Goal: Entertainment & Leisure: Browse casually

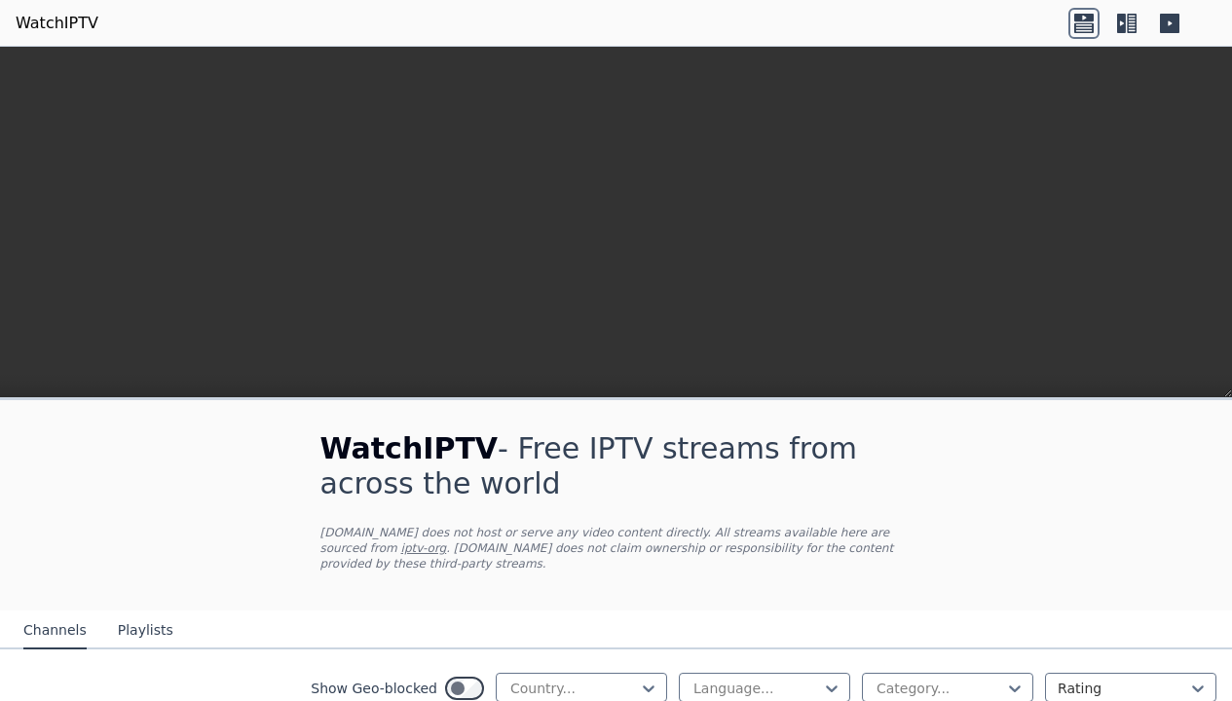
scroll to position [351, 0]
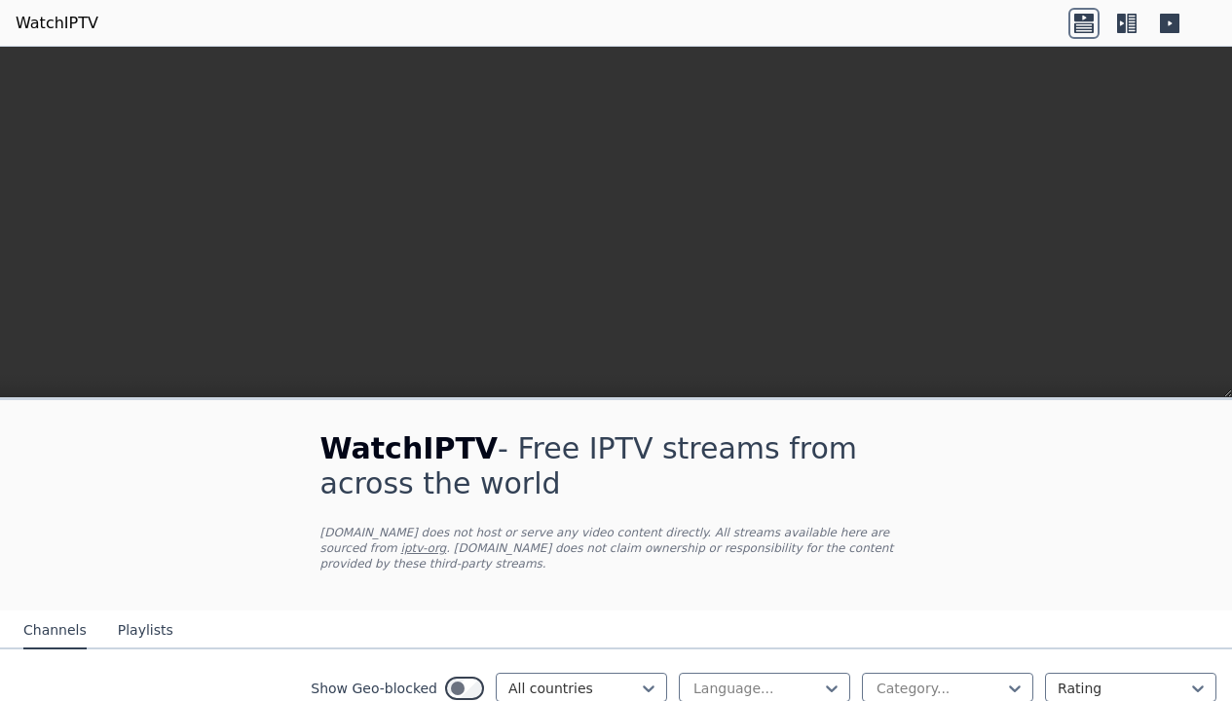
click at [1075, 21] on icon at bounding box center [1084, 23] width 31 height 31
click at [1122, 18] on icon at bounding box center [1121, 23] width 9 height 19
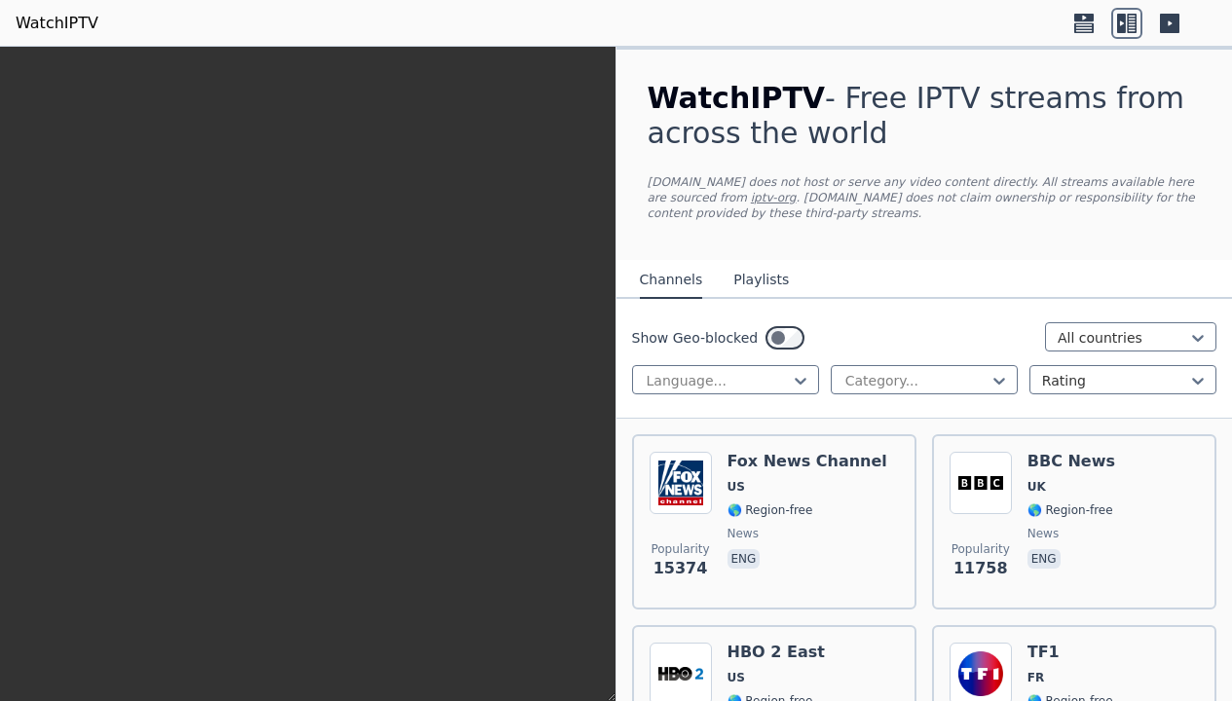
scroll to position [12039, 0]
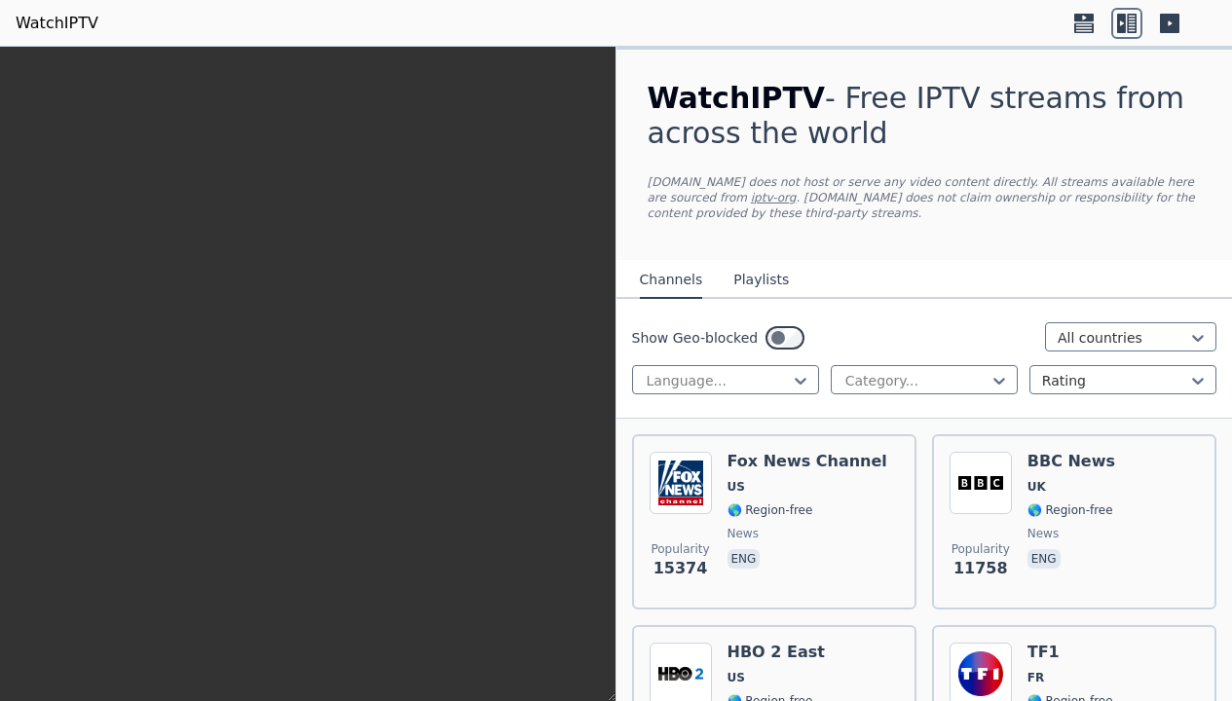
scroll to position [17357, 0]
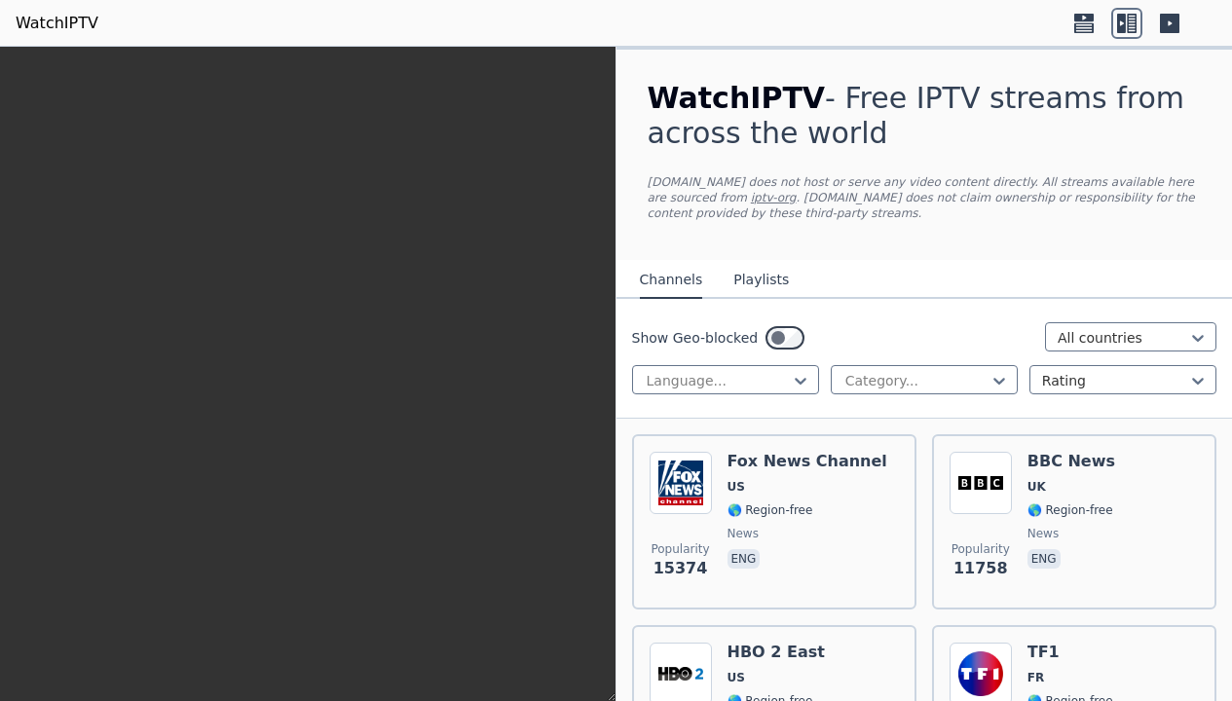
scroll to position [18409, 0]
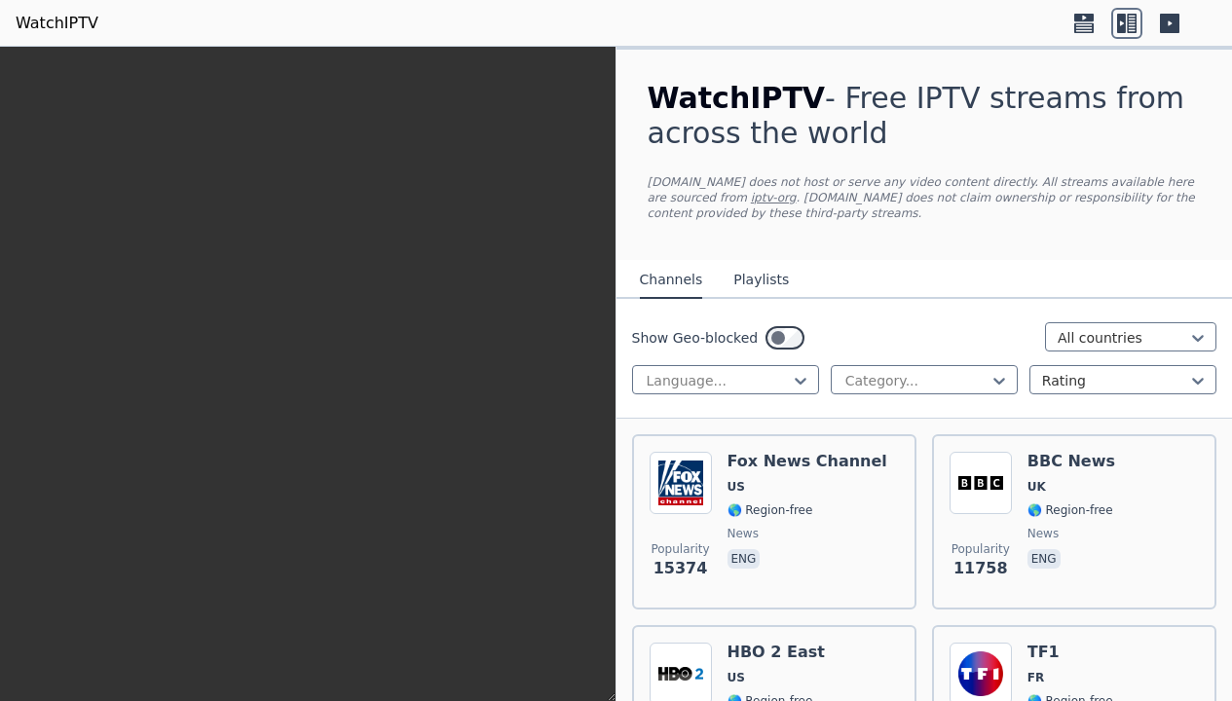
scroll to position [18935, 0]
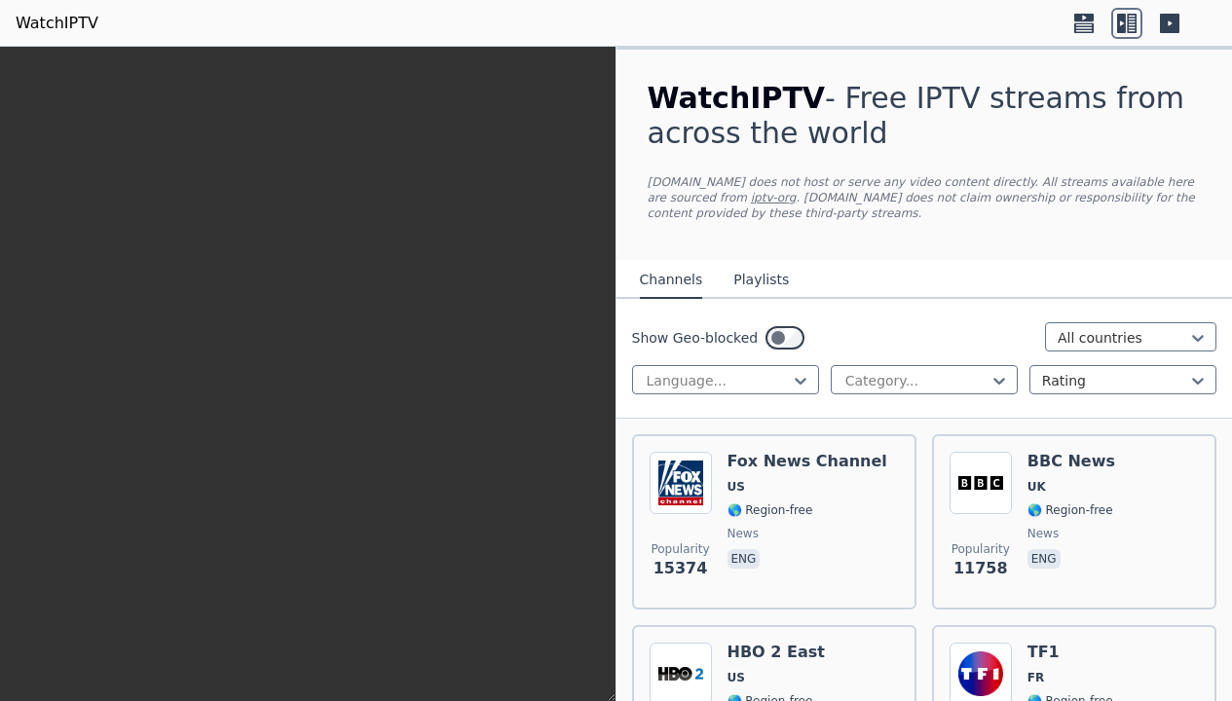
scroll to position [19987, 0]
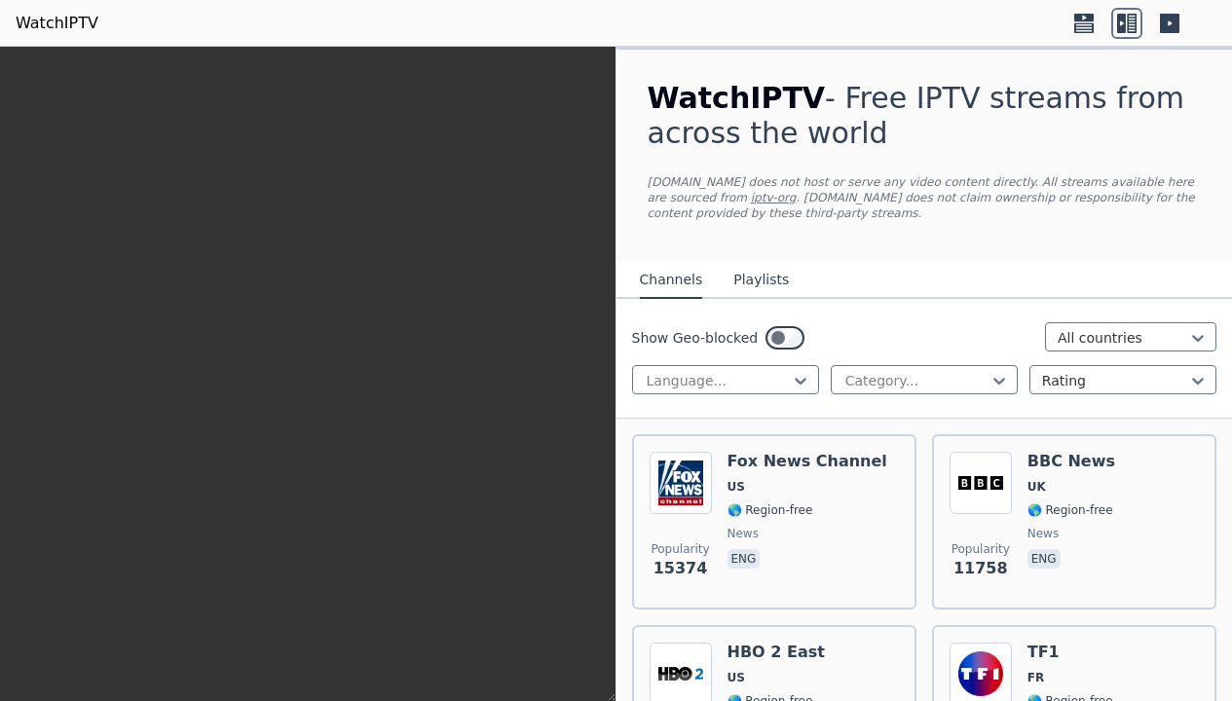
scroll to position [20689, 0]
